Goal: Task Accomplishment & Management: Complete application form

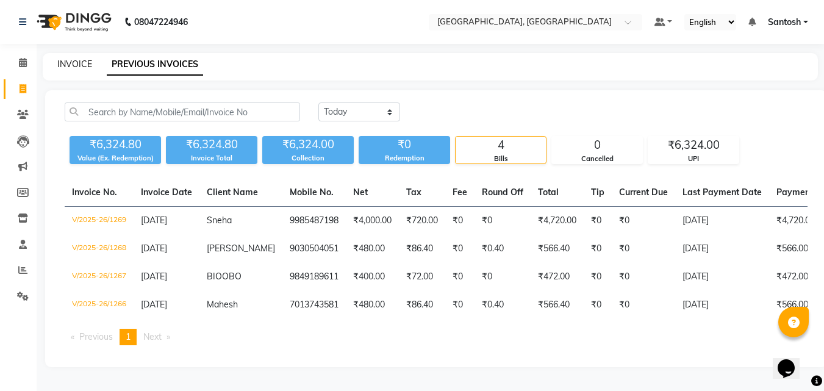
click at [79, 65] on link "INVOICE" at bounding box center [74, 64] width 35 height 11
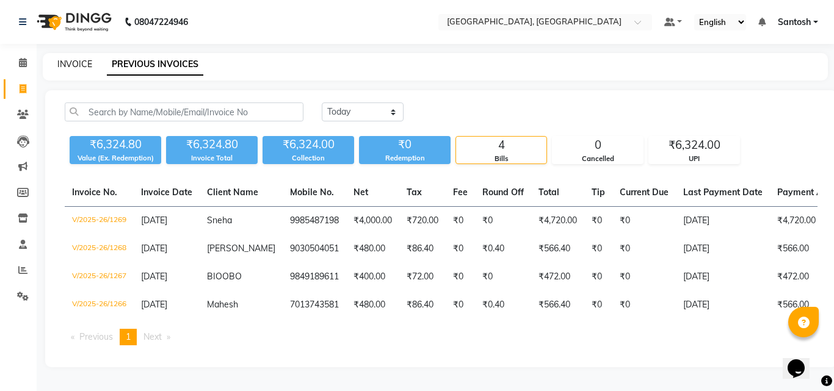
select select "5506"
select select "service"
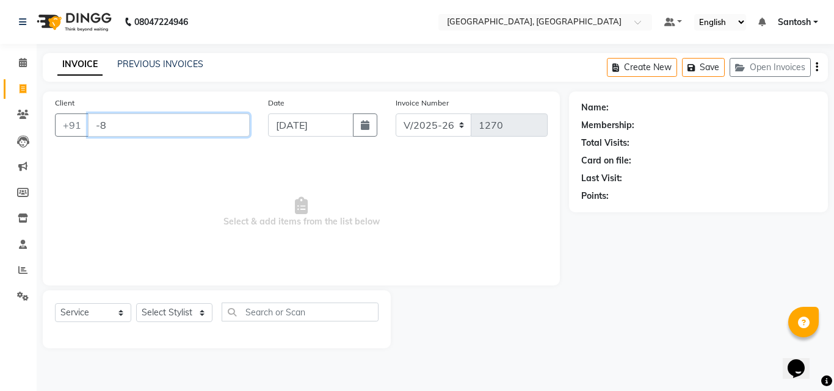
type input "-"
type input "="
type input ";"
type input "j"
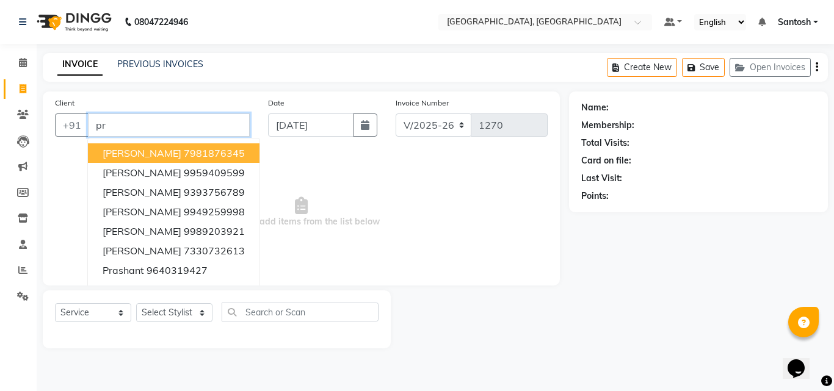
type input "p"
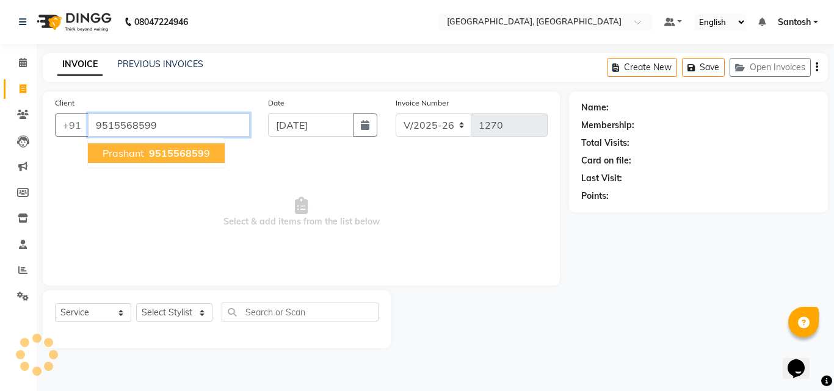
type input "9515568599"
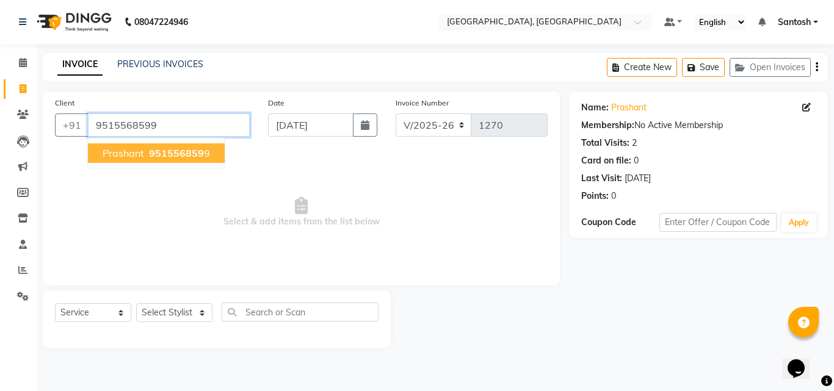
drag, startPoint x: 203, startPoint y: 126, endPoint x: 0, endPoint y: 191, distance: 213.4
click at [0, 191] on app-home "08047224946 Select Location × Manea [GEOGRAPHIC_DATA], Srinagar Colony Default …" at bounding box center [417, 183] width 834 height 367
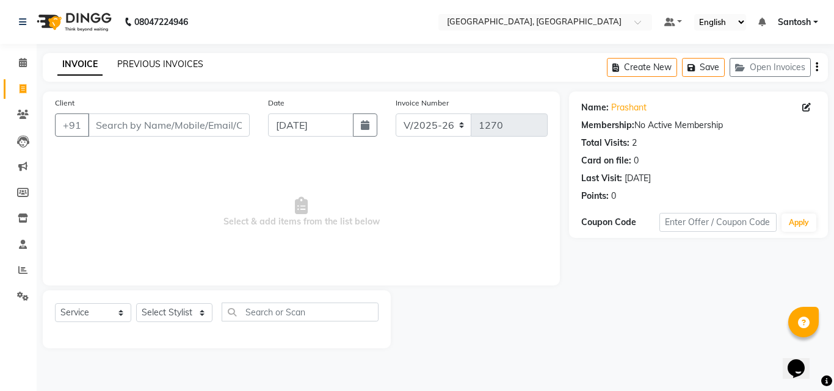
click at [149, 62] on link "PREVIOUS INVOICES" at bounding box center [160, 64] width 86 height 11
